Goal: Navigation & Orientation: Find specific page/section

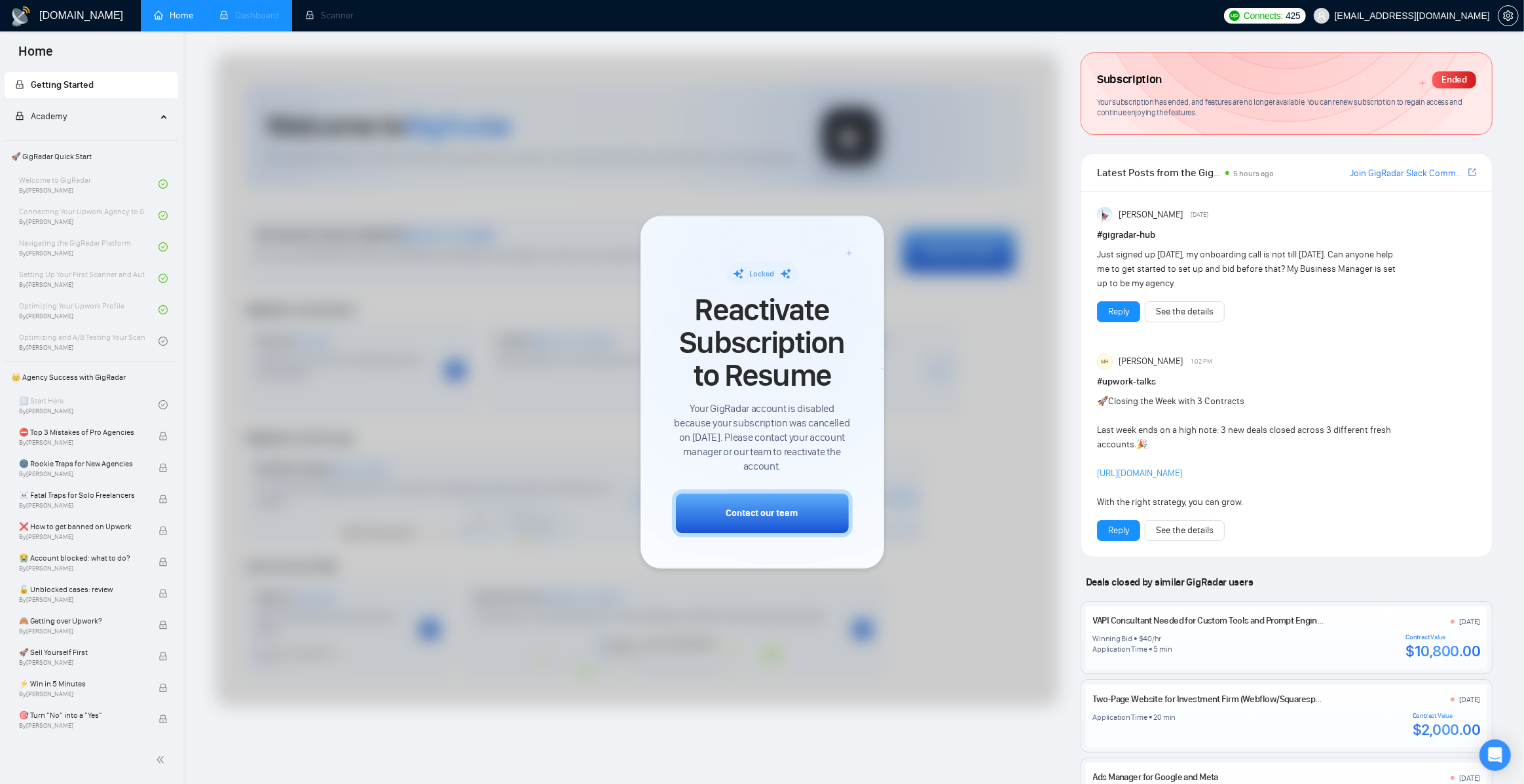
click at [208, 20] on li "Dashboard" at bounding box center [249, 16] width 86 height 31
click at [247, 3] on li "Dashboard" at bounding box center [249, 16] width 86 height 31
click at [242, 10] on li "Dashboard" at bounding box center [249, 16] width 86 height 31
drag, startPoint x: 242, startPoint y: 10, endPoint x: 232, endPoint y: 11, distance: 10.0
click at [242, 9] on li "Dashboard" at bounding box center [249, 16] width 86 height 31
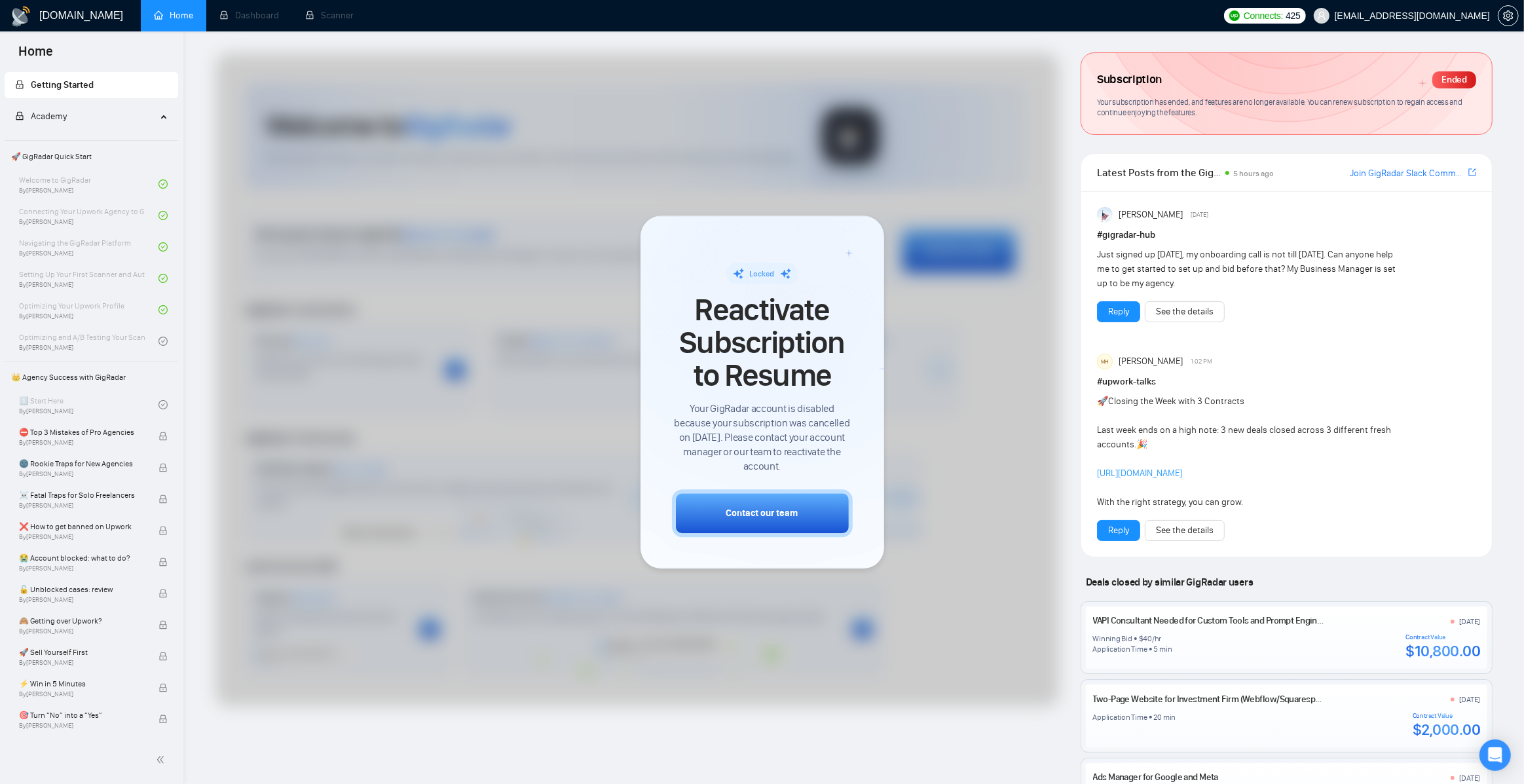
click at [46, 24] on h1 "[DOMAIN_NAME]" at bounding box center [81, 16] width 84 height 31
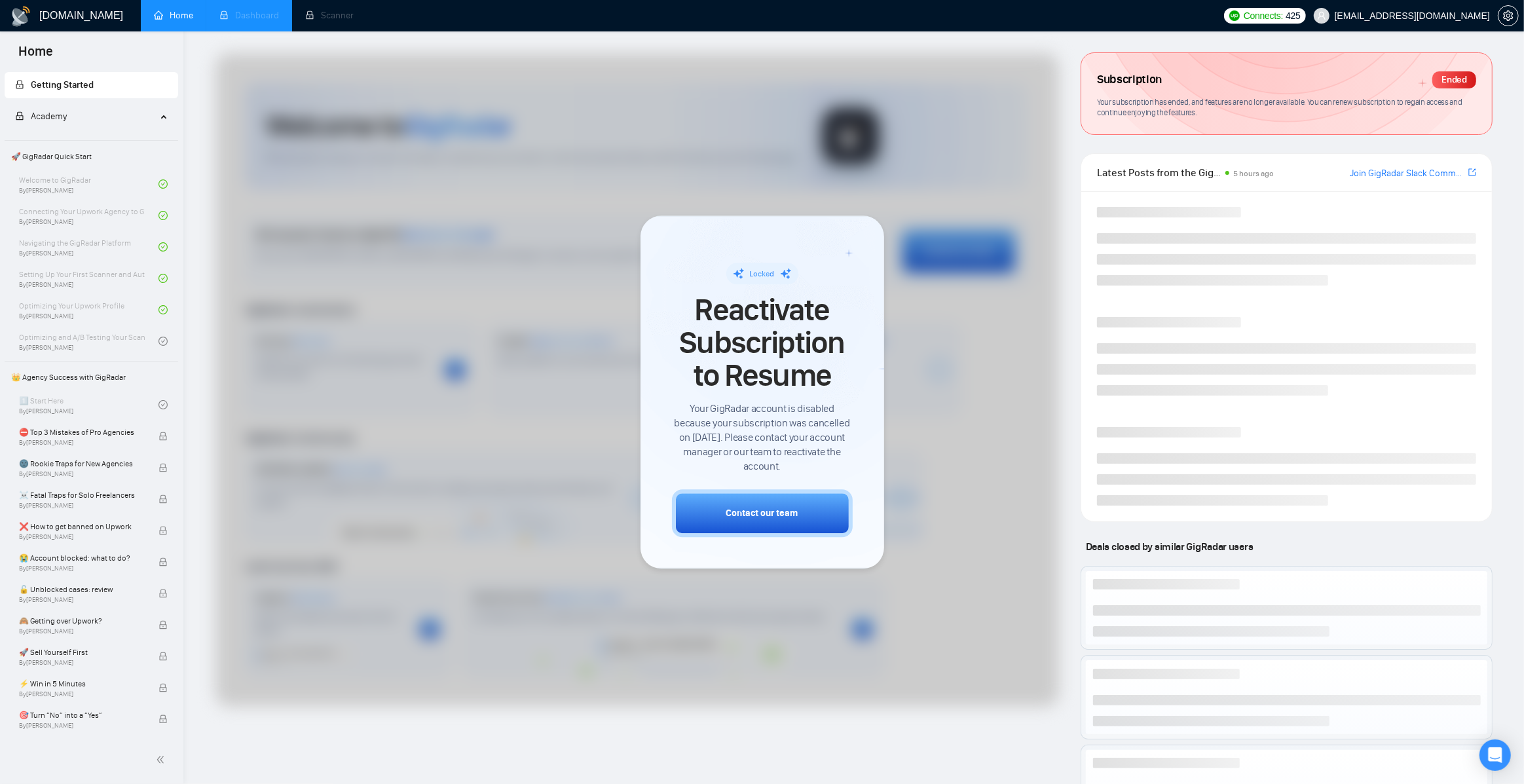
click at [262, 6] on li "Dashboard" at bounding box center [249, 16] width 86 height 31
